Goal: Information Seeking & Learning: Stay updated

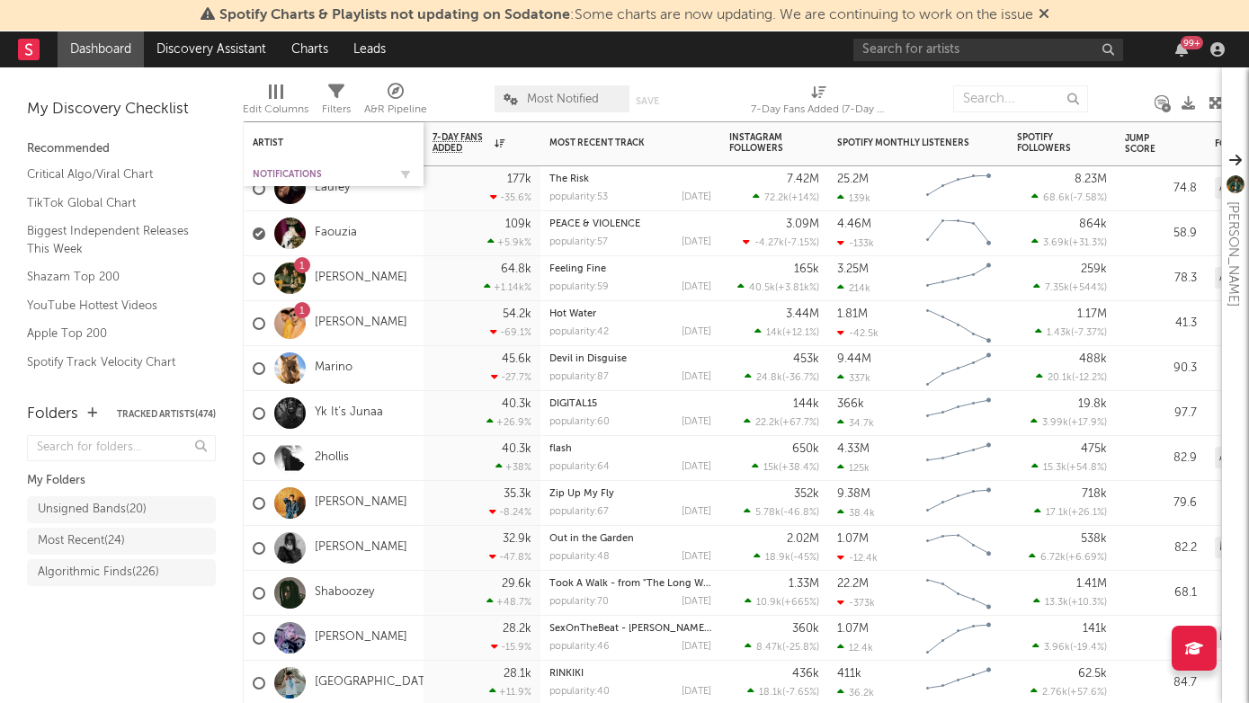
click at [296, 170] on div "Notifications" at bounding box center [320, 174] width 135 height 11
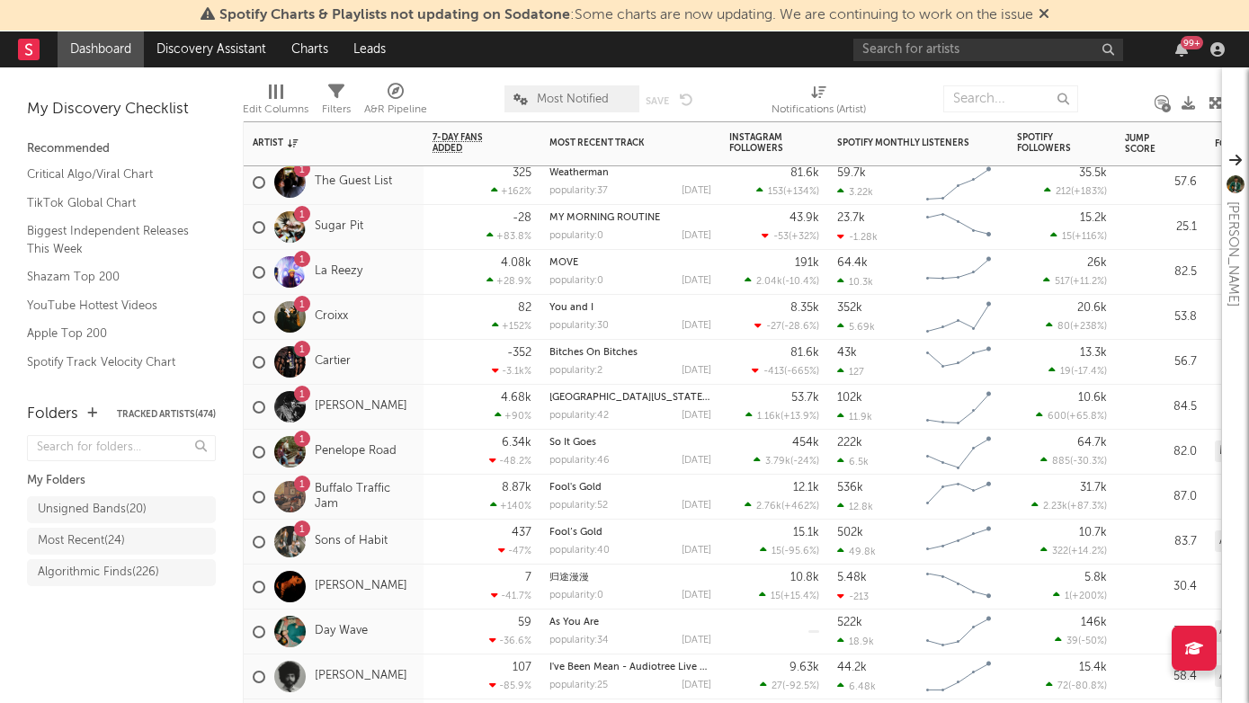
click at [576, 102] on span "Most Notified" at bounding box center [573, 99] width 72 height 12
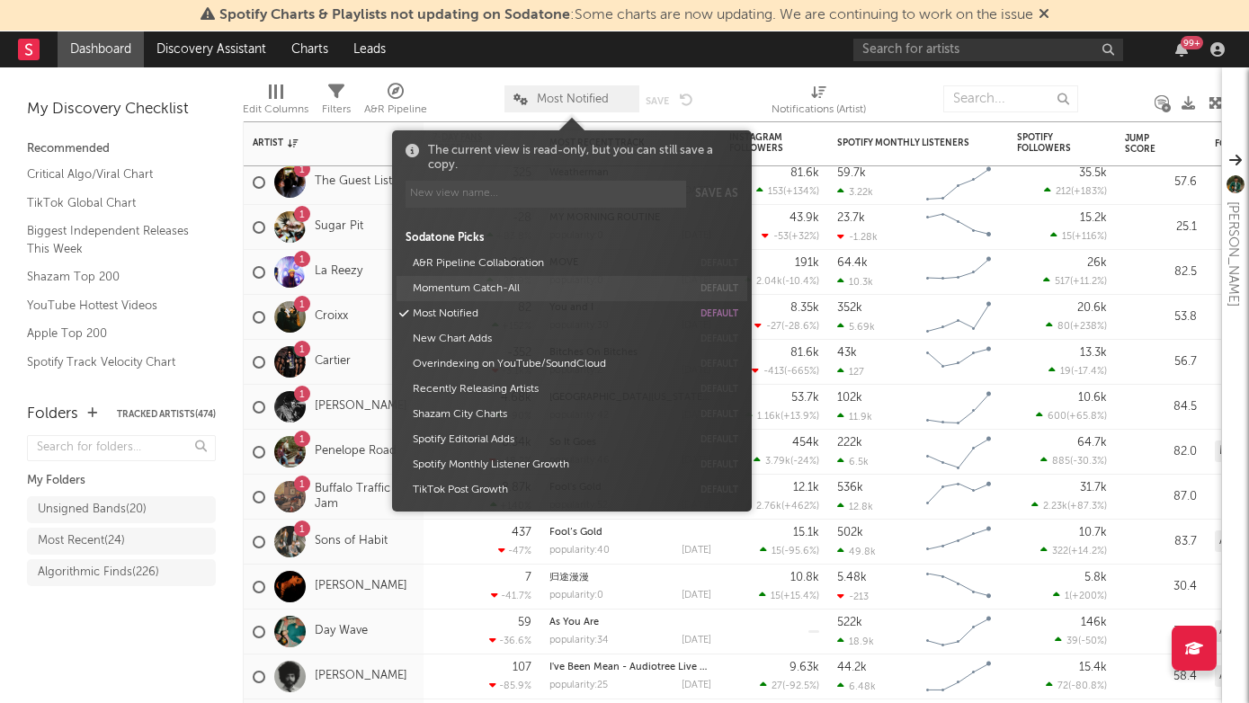
click at [498, 290] on button "Momentum Catch-All" at bounding box center [548, 288] width 285 height 25
